Goal: Check status: Check status

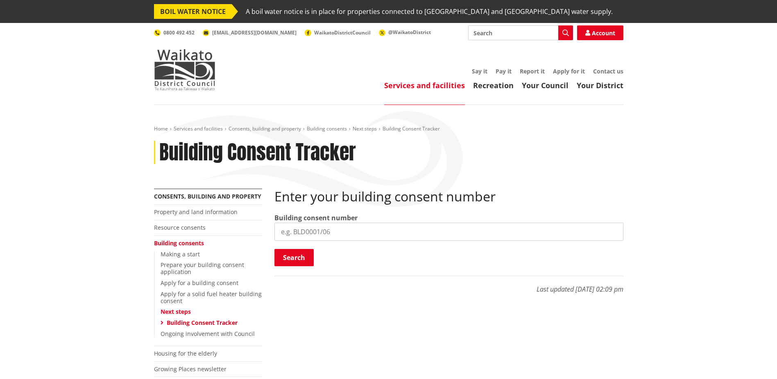
click at [370, 235] on input "search" at bounding box center [448, 231] width 349 height 18
paste input "BLD0085/26"
type input "BLD0085/26"
click at [306, 256] on button "Search" at bounding box center [293, 257] width 39 height 17
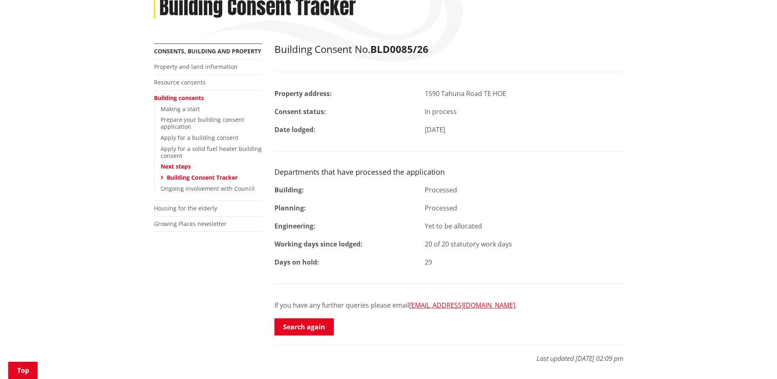
scroll to position [164, 0]
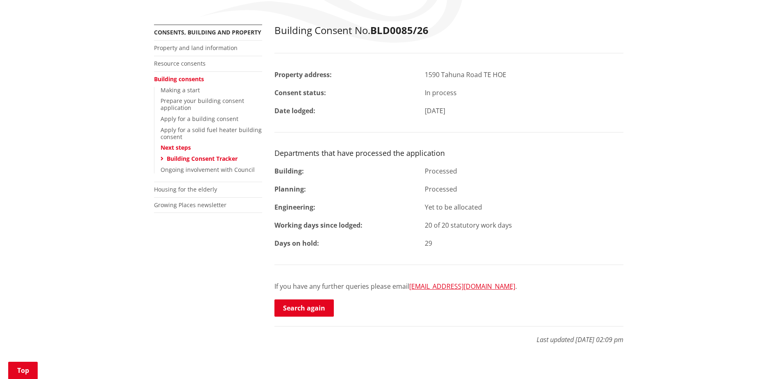
drag, startPoint x: 425, startPoint y: 226, endPoint x: 513, endPoint y: 224, distance: 87.7
click at [513, 224] on div "20 of 20 statutory work days" at bounding box center [524, 225] width 211 height 10
drag, startPoint x: 513, startPoint y: 224, endPoint x: 506, endPoint y: 226, distance: 6.4
click at [513, 224] on div "20 of 20 statutory work days" at bounding box center [524, 225] width 211 height 10
drag, startPoint x: 426, startPoint y: 227, endPoint x: 513, endPoint y: 225, distance: 86.5
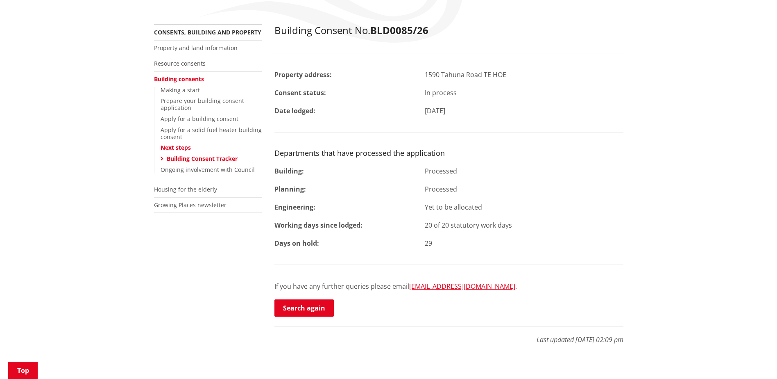
click at [513, 225] on div "20 of 20 statutory work days" at bounding box center [524, 225] width 211 height 10
drag, startPoint x: 513, startPoint y: 225, endPoint x: 537, endPoint y: 227, distance: 24.2
click at [537, 227] on div "20 of 20 statutory work days" at bounding box center [524, 225] width 211 height 10
drag, startPoint x: 426, startPoint y: 226, endPoint x: 512, endPoint y: 226, distance: 86.0
click at [512, 226] on div "20 of 20 statutory work days" at bounding box center [524, 225] width 211 height 10
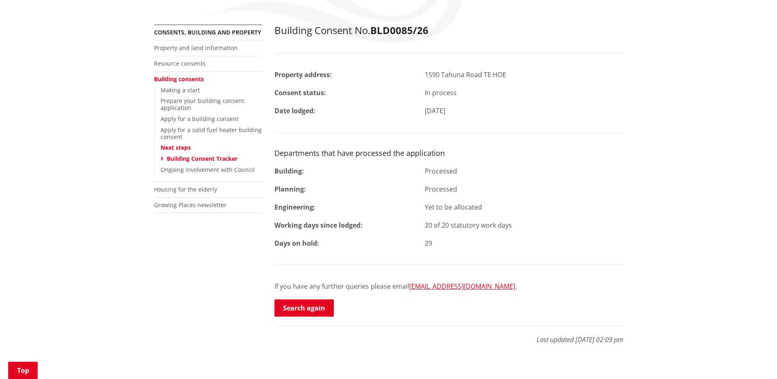
drag, startPoint x: 512, startPoint y: 226, endPoint x: 551, endPoint y: 240, distance: 41.6
click at [551, 240] on div "29" at bounding box center [524, 243] width 211 height 10
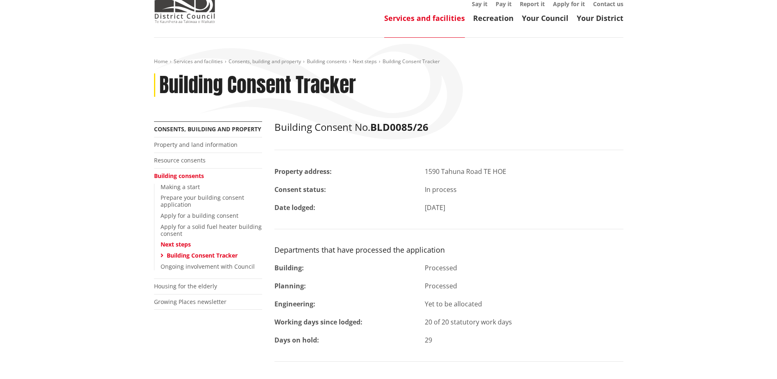
scroll to position [123, 0]
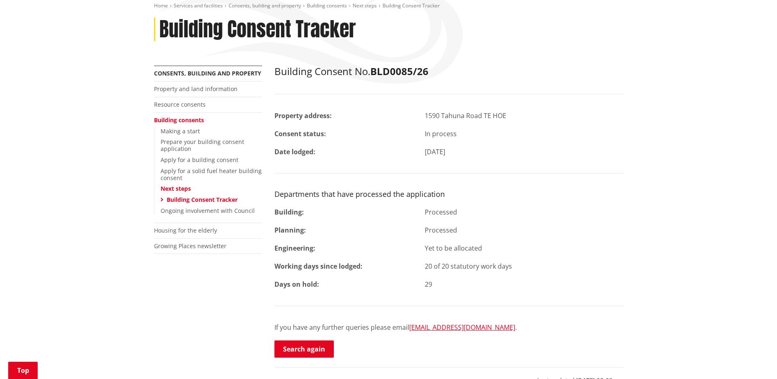
drag, startPoint x: 426, startPoint y: 267, endPoint x: 509, endPoint y: 270, distance: 82.8
click at [509, 270] on div "20 of 20 statutory work days" at bounding box center [524, 266] width 211 height 10
drag, startPoint x: 509, startPoint y: 270, endPoint x: 516, endPoint y: 270, distance: 6.6
click at [513, 270] on div "20 of 20 statutory work days" at bounding box center [524, 266] width 211 height 10
click at [518, 270] on div "20 of 20 statutory work days" at bounding box center [524, 266] width 211 height 10
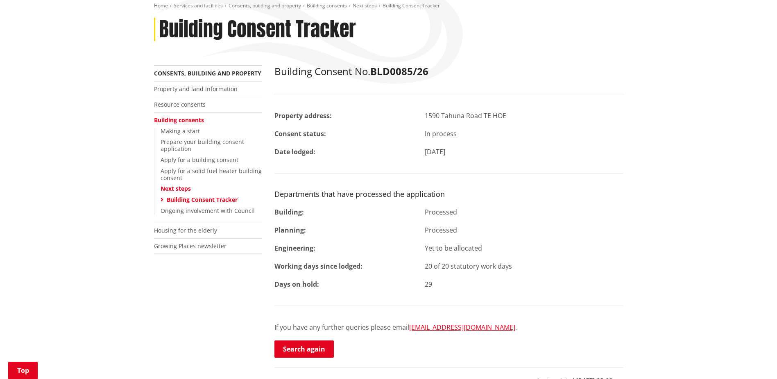
drag, startPoint x: 508, startPoint y: 265, endPoint x: 403, endPoint y: 264, distance: 105.3
click at [403, 264] on div "Working days since lodged: 20 of 20 statutory work days" at bounding box center [448, 266] width 361 height 10
drag, startPoint x: 403, startPoint y: 264, endPoint x: 516, endPoint y: 275, distance: 113.2
click at [515, 276] on div "Building Consent No. BLD0085/26 Property address: 1590 Tahuna Road TE HOE Conse…" at bounding box center [448, 212] width 349 height 293
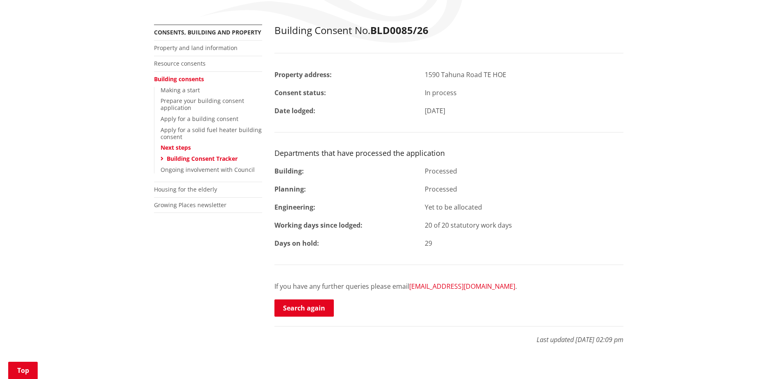
click at [506, 289] on link "[EMAIL_ADDRESS][DOMAIN_NAME]" at bounding box center [462, 285] width 106 height 9
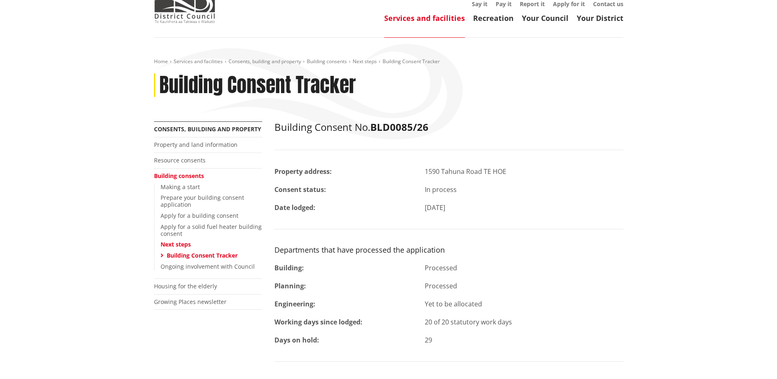
scroll to position [82, 0]
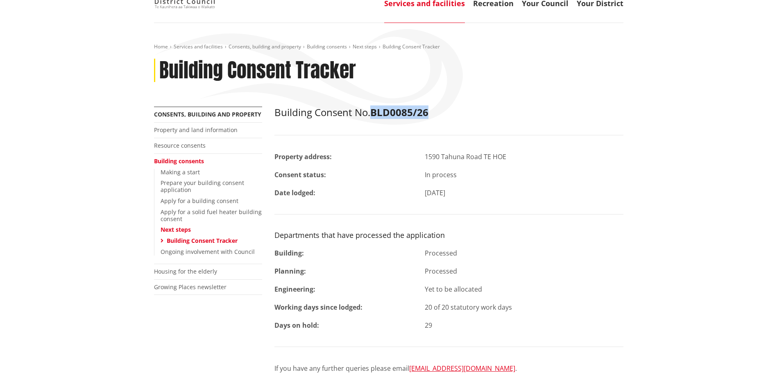
drag, startPoint x: 376, startPoint y: 112, endPoint x: 433, endPoint y: 112, distance: 56.9
click at [433, 112] on h2 "Building Consent No. BLD0085/26" at bounding box center [448, 113] width 349 height 12
copy strong "BLD0085/26"
drag, startPoint x: 425, startPoint y: 156, endPoint x: 522, endPoint y: 159, distance: 97.2
click at [522, 159] on div "1590 Tahuna Road TE HOE" at bounding box center [524, 157] width 211 height 10
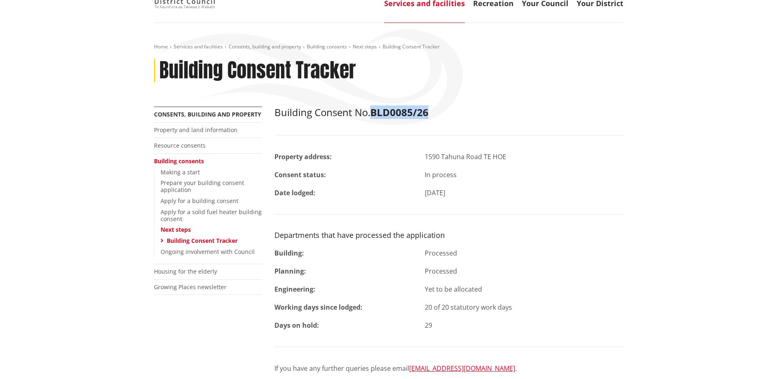
copy div "1590 Tahuna Road TE HOE"
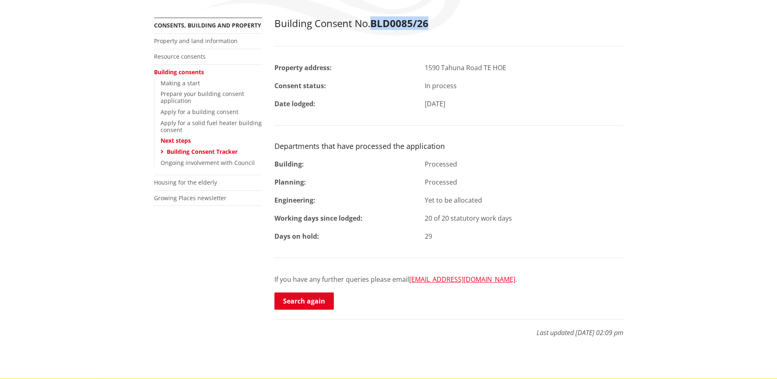
scroll to position [41, 0]
